Goal: Task Accomplishment & Management: Manage account settings

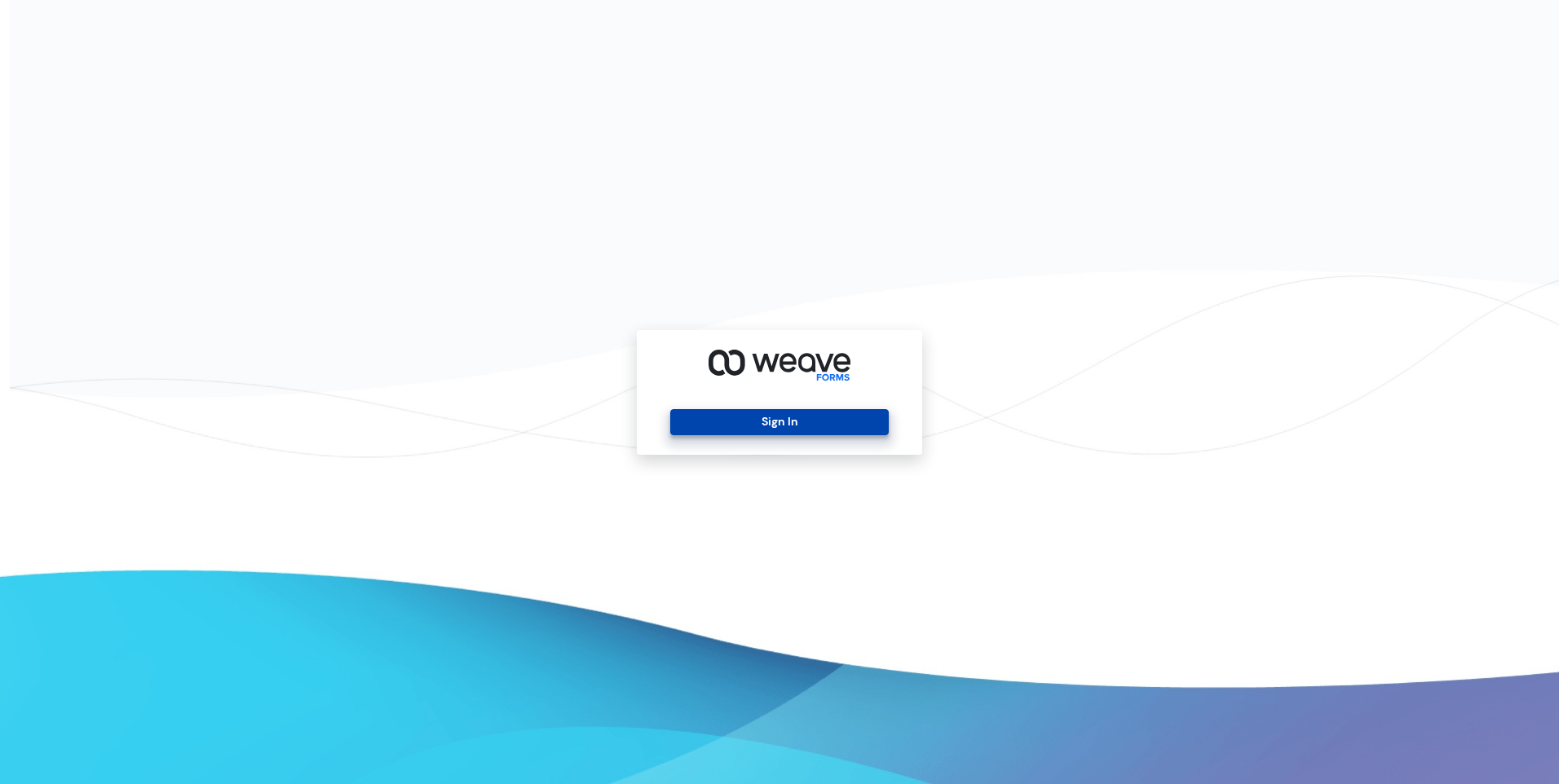
click at [787, 420] on button "Sign In" at bounding box center [779, 422] width 217 height 26
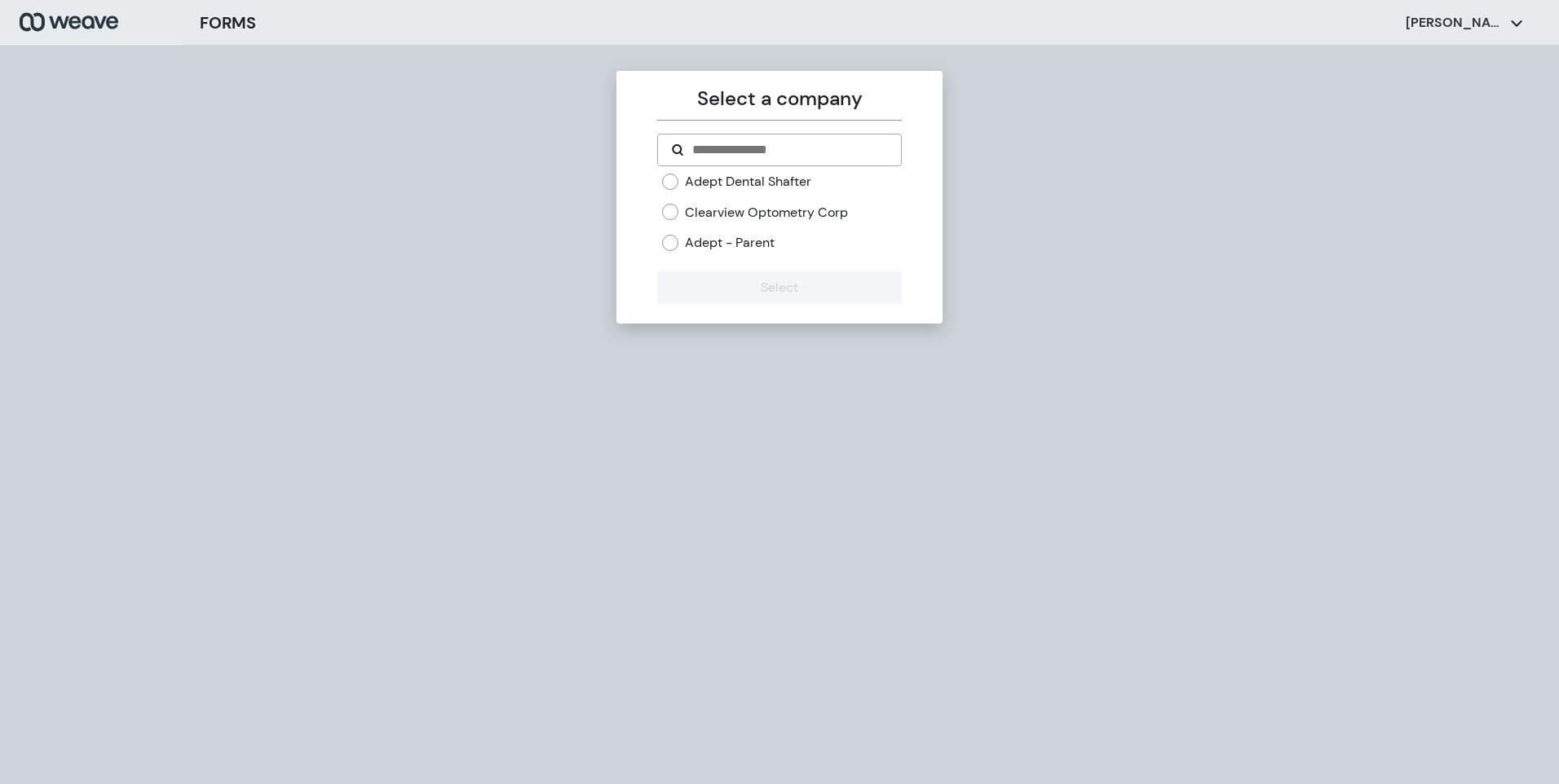
click at [755, 176] on label "Adept Dental Shafter" at bounding box center [748, 182] width 127 height 18
click at [763, 278] on button "Select" at bounding box center [778, 288] width 244 height 33
